Goal: Use online tool/utility: Utilize a website feature to perform a specific function

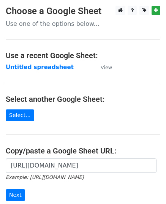
scroll to position [0, 181]
type input "https://docs.google.com/spreadsheets/d/1CWXQPbUmW_RWyA84CO0ZpMm4pUbcSJnmrHxF__l…"
click at [6, 189] on input "Next" at bounding box center [15, 195] width 19 height 12
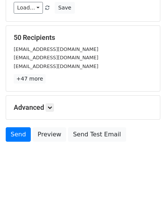
scroll to position [90, 0]
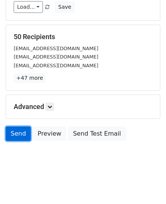
click at [22, 133] on link "Send" at bounding box center [18, 133] width 25 height 14
